Goal: Information Seeking & Learning: Learn about a topic

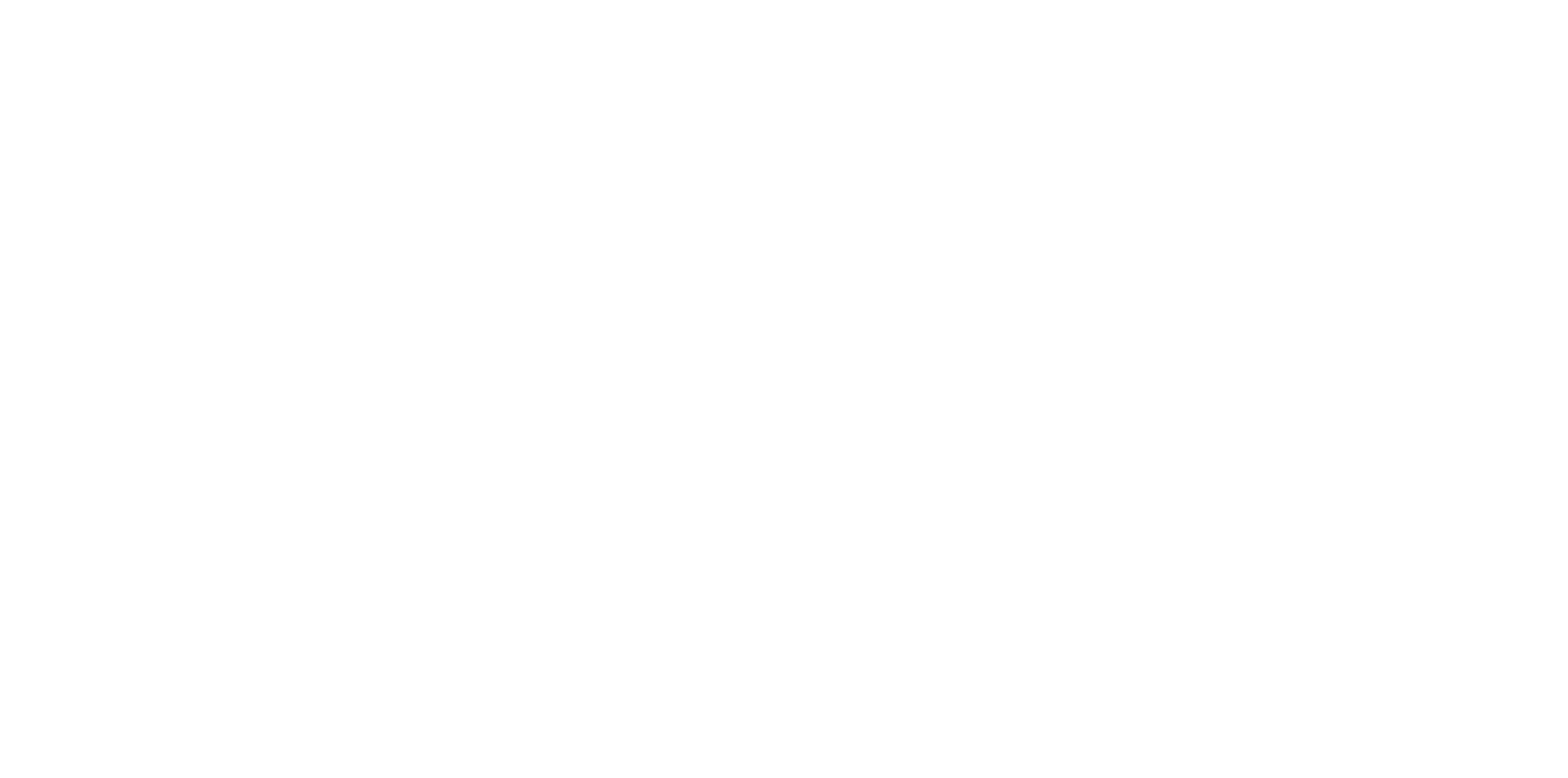
click at [257, 38] on div "Search & Filter Toolbar" at bounding box center [290, 26] width 213 height 28
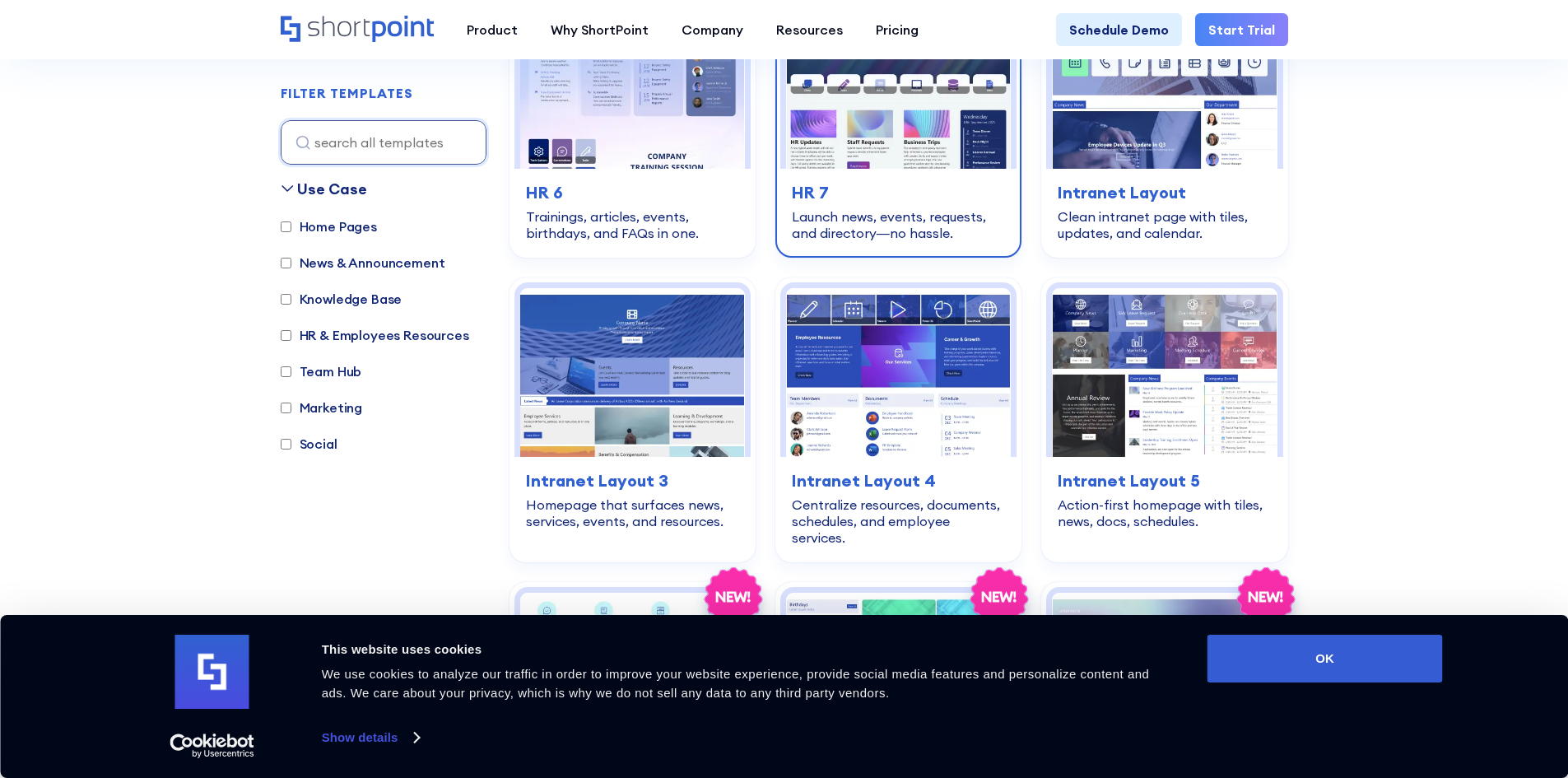
scroll to position [1179, 0]
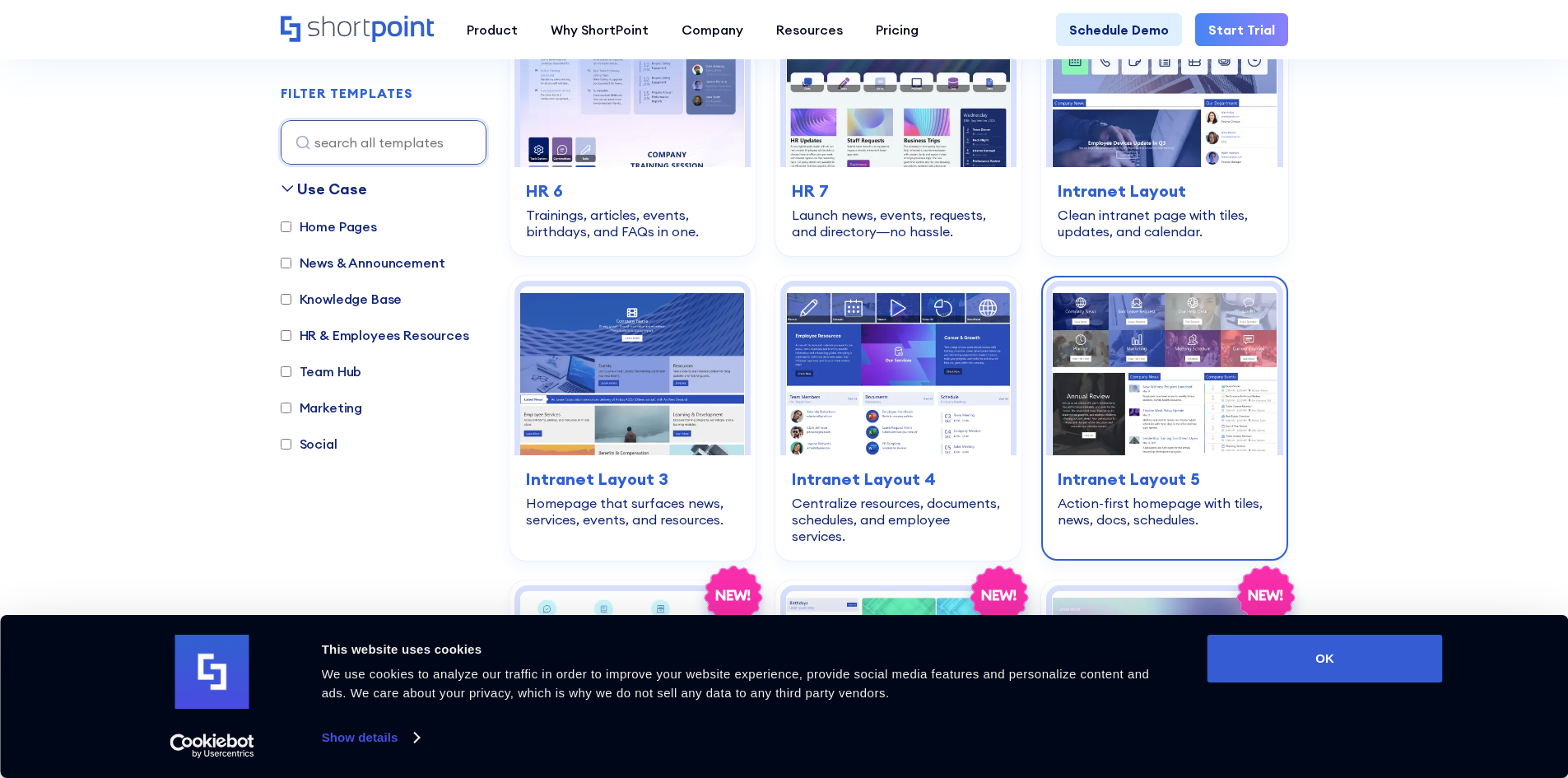
click at [1170, 322] on img at bounding box center [1163, 371] width 224 height 168
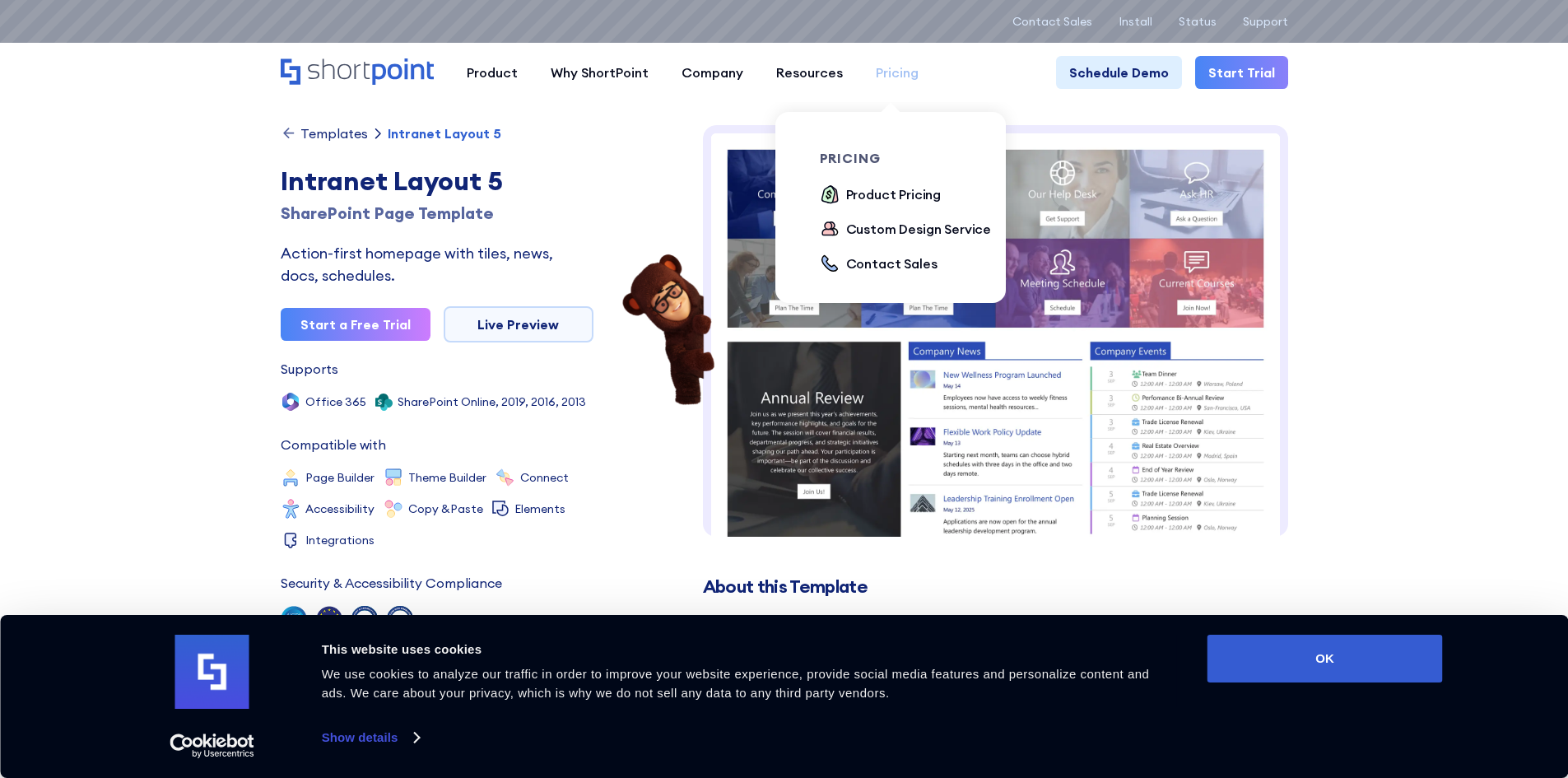
click at [886, 73] on div "Pricing" at bounding box center [897, 72] width 43 height 20
click at [855, 197] on div "Product Pricing" at bounding box center [893, 194] width 95 height 20
